Goal: Information Seeking & Learning: Understand process/instructions

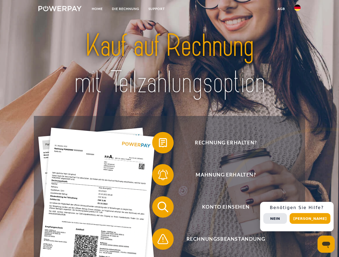
click at [60, 9] on img at bounding box center [59, 8] width 43 height 5
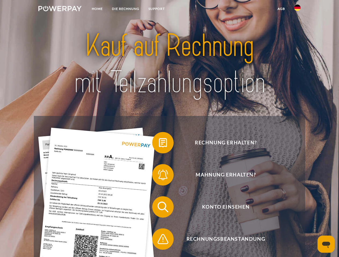
click at [297, 9] on img at bounding box center [297, 8] width 6 height 6
click at [281, 9] on link "agb" at bounding box center [281, 9] width 17 height 10
click at [159, 144] on span at bounding box center [154, 142] width 27 height 27
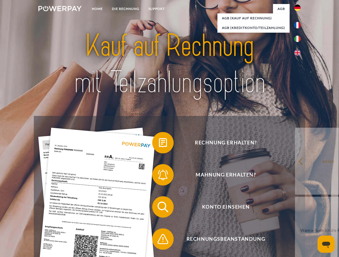
click at [159, 176] on span at bounding box center [154, 175] width 27 height 27
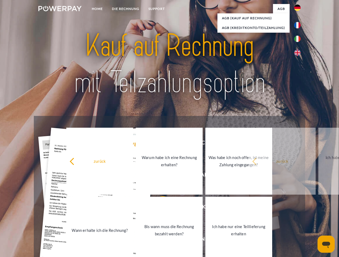
click at [159, 208] on link "Bis wann muss die Rechnung bezahlt werden?" at bounding box center [169, 230] width 67 height 67
click at [159, 240] on span at bounding box center [154, 239] width 27 height 27
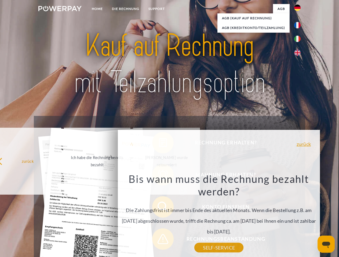
click at [298, 217] on div "Rechnung erhalten? Mahnung erhalten? Konto einsehen" at bounding box center [169, 223] width 271 height 214
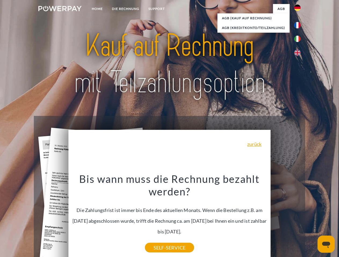
click at [285, 218] on span "Konto einsehen" at bounding box center [225, 207] width 131 height 21
click at [312, 219] on header "Home DIE RECHNUNG SUPPORT" at bounding box center [169, 185] width 339 height 370
